Goal: Information Seeking & Learning: Learn about a topic

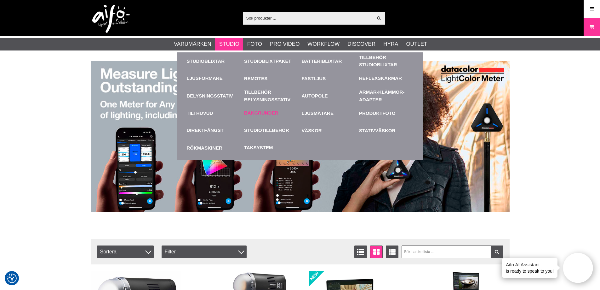
click at [264, 118] on div "Bakgrunder" at bounding box center [271, 112] width 55 height 17
click at [264, 114] on link "Bakgrunder" at bounding box center [261, 112] width 34 height 7
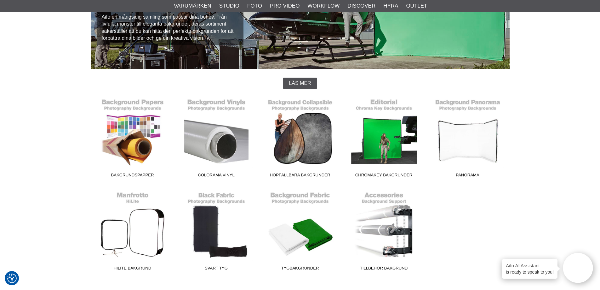
scroll to position [126, 0]
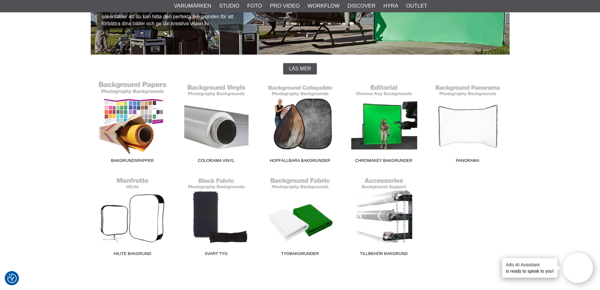
click at [137, 128] on link "Bakgrundspapper" at bounding box center [133, 123] width 84 height 85
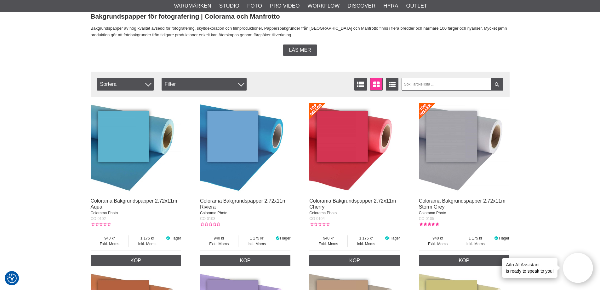
scroll to position [173, 0]
click at [140, 86] on span "Sortera" at bounding box center [125, 83] width 57 height 13
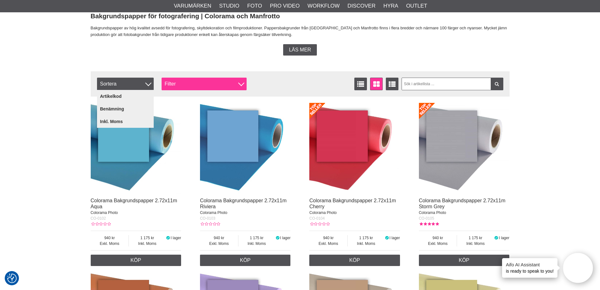
click at [192, 81] on div "Filter" at bounding box center [204, 83] width 85 height 13
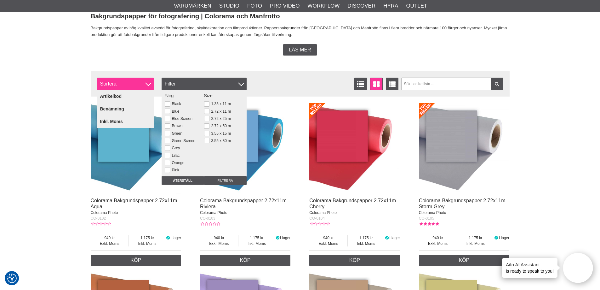
click at [152, 82] on span "Sortera" at bounding box center [125, 83] width 57 height 13
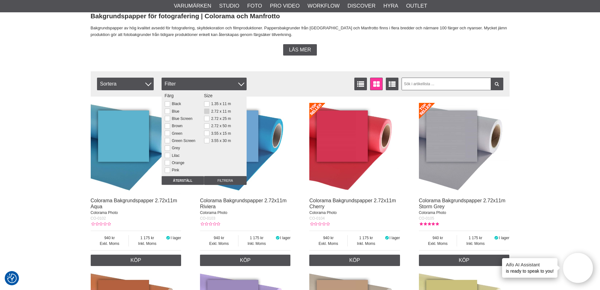
click at [204, 111] on button at bounding box center [206, 110] width 5 height 5
click at [241, 83] on div at bounding box center [241, 83] width 6 height 6
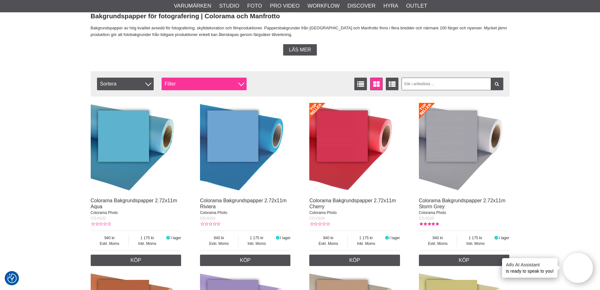
click at [242, 83] on div at bounding box center [241, 83] width 6 height 6
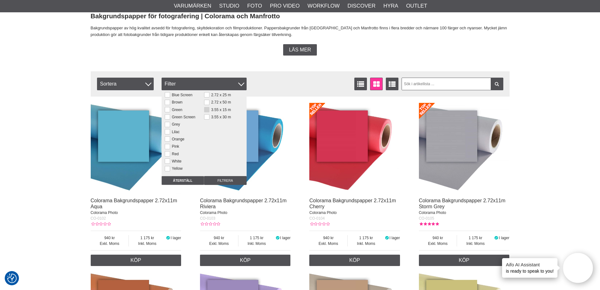
scroll to position [66, 0]
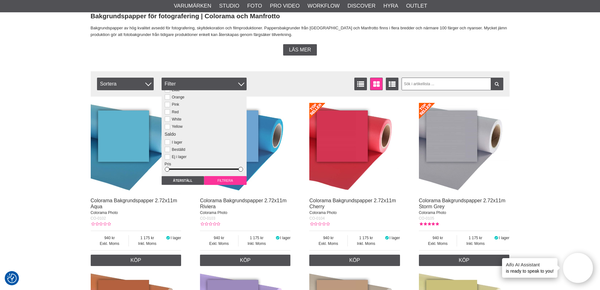
click at [232, 181] on input "Filtrera" at bounding box center [225, 180] width 43 height 9
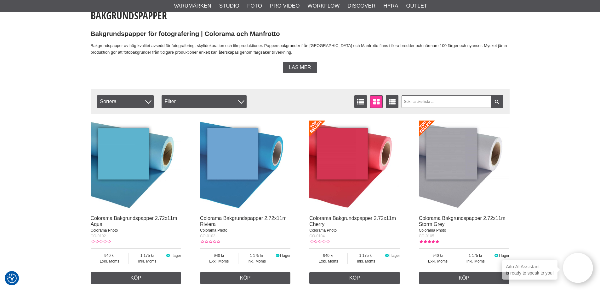
scroll to position [165, 0]
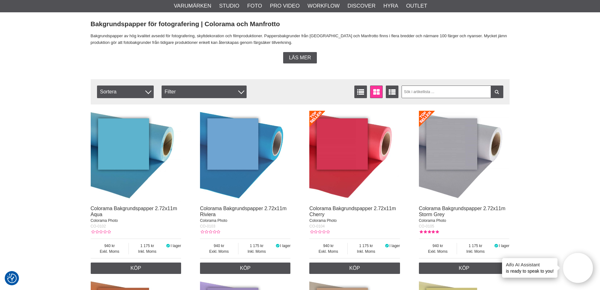
click at [129, 169] on img at bounding box center [136, 156] width 91 height 91
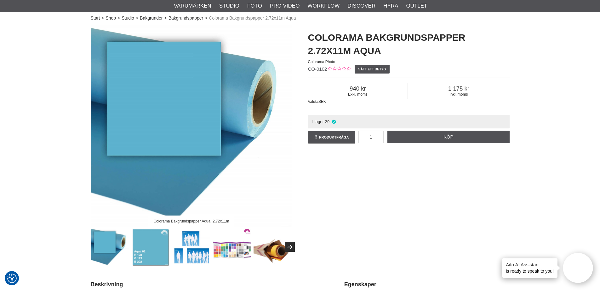
scroll to position [134, 0]
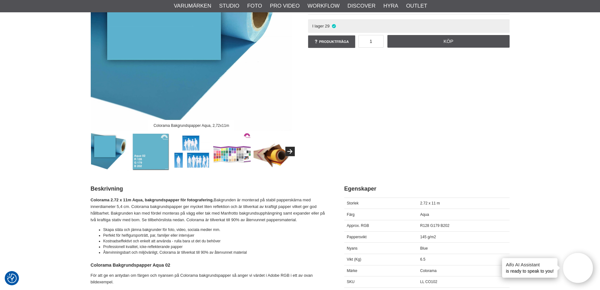
click at [228, 159] on img at bounding box center [232, 151] width 38 height 38
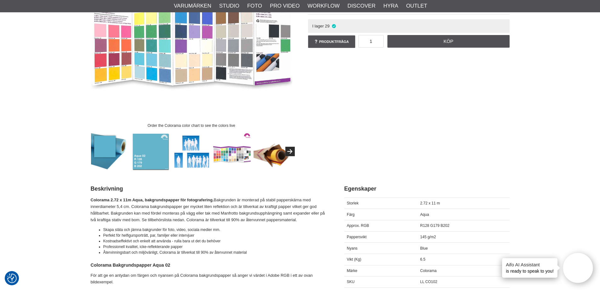
drag, startPoint x: 193, startPoint y: 158, endPoint x: 187, endPoint y: 158, distance: 6.0
click at [193, 158] on img at bounding box center [191, 151] width 38 height 38
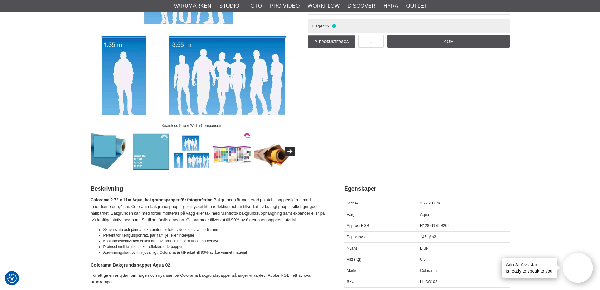
click at [148, 158] on img at bounding box center [151, 151] width 38 height 38
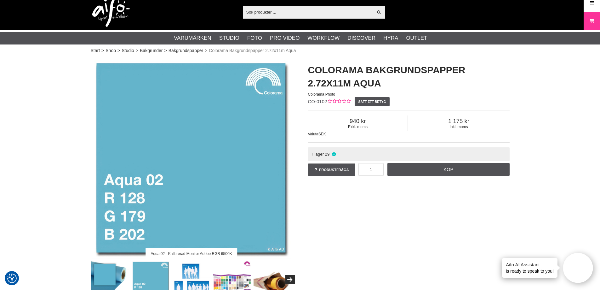
scroll to position [8, 0]
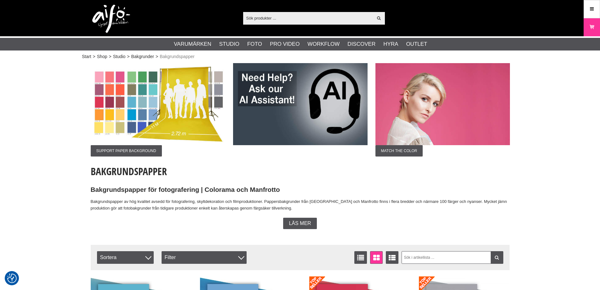
scroll to position [165, 0]
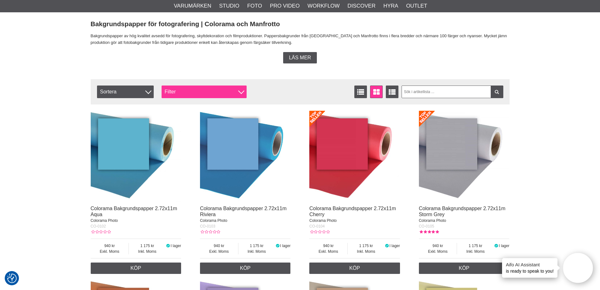
click at [242, 88] on div "Filter" at bounding box center [204, 91] width 85 height 13
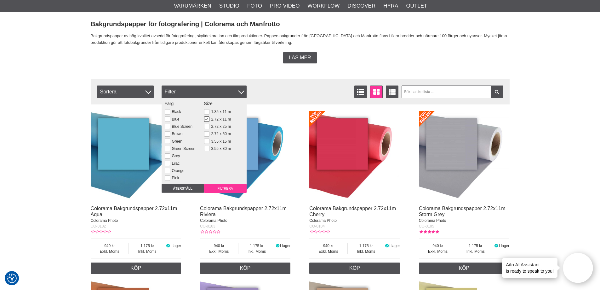
click at [223, 188] on input "Filtrera" at bounding box center [225, 188] width 43 height 9
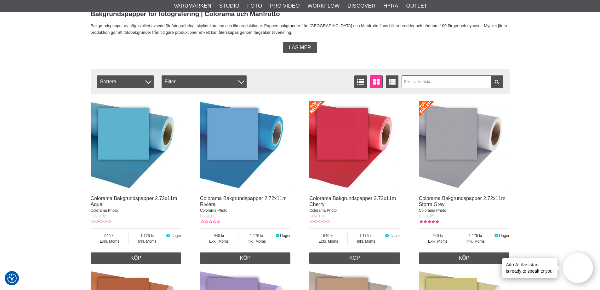
scroll to position [213, 0]
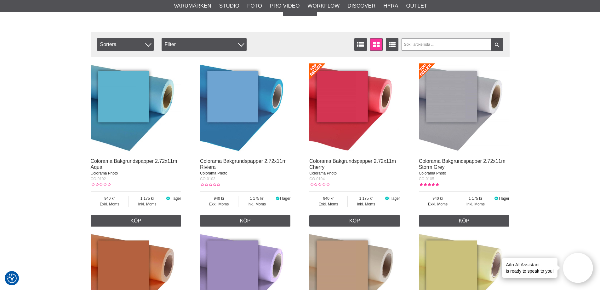
click at [153, 150] on img at bounding box center [136, 108] width 91 height 91
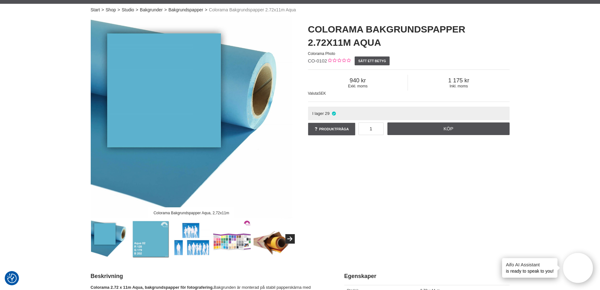
scroll to position [47, 0]
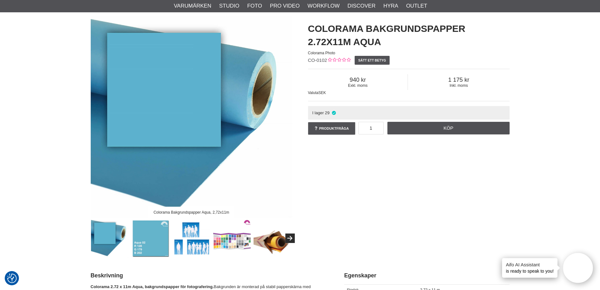
click at [155, 239] on img at bounding box center [151, 238] width 38 height 38
